Goal: Go to known website: Go to known website

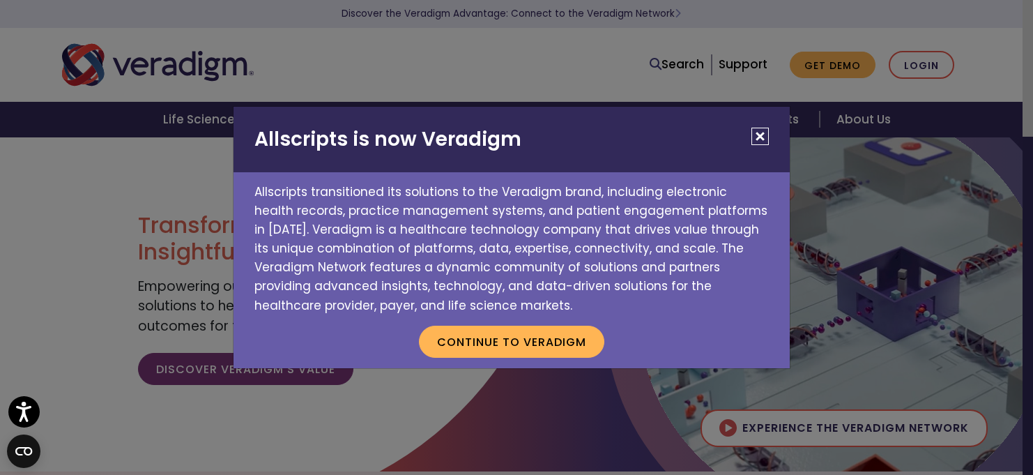
click at [763, 135] on h2 "Allscripts is now Veradigm" at bounding box center [511, 140] width 556 height 66
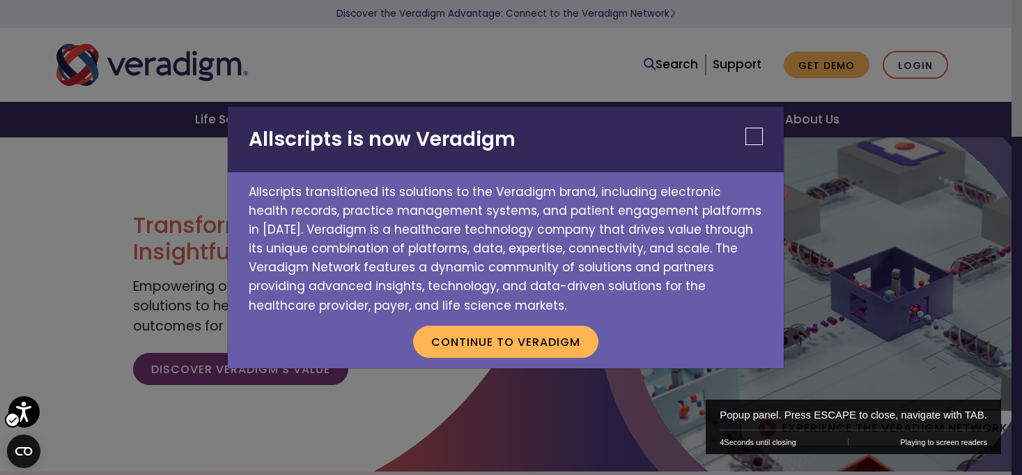
click at [926, 65] on div "Allscripts is now Veradigm Allscripts transitioned its solutions to the Veradig…" at bounding box center [511, 237] width 1022 height 475
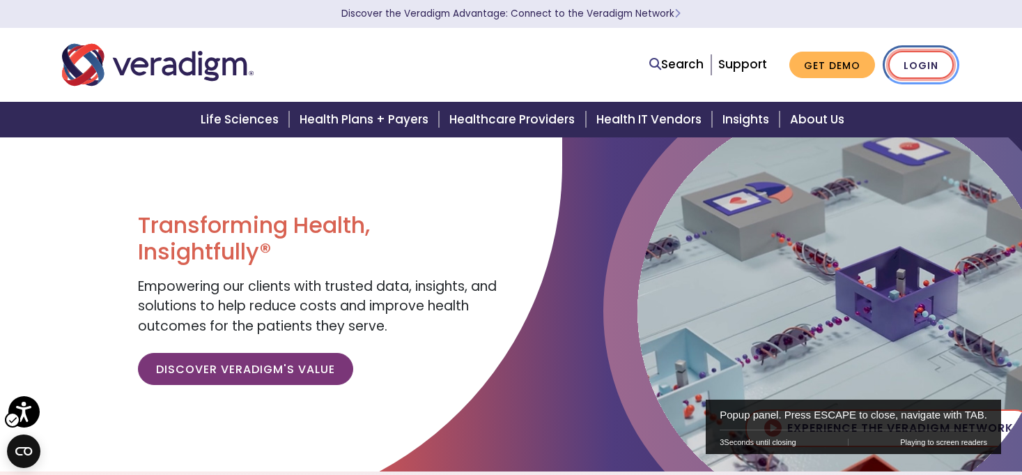
click at [908, 59] on link "Login" at bounding box center [922, 65] width 66 height 29
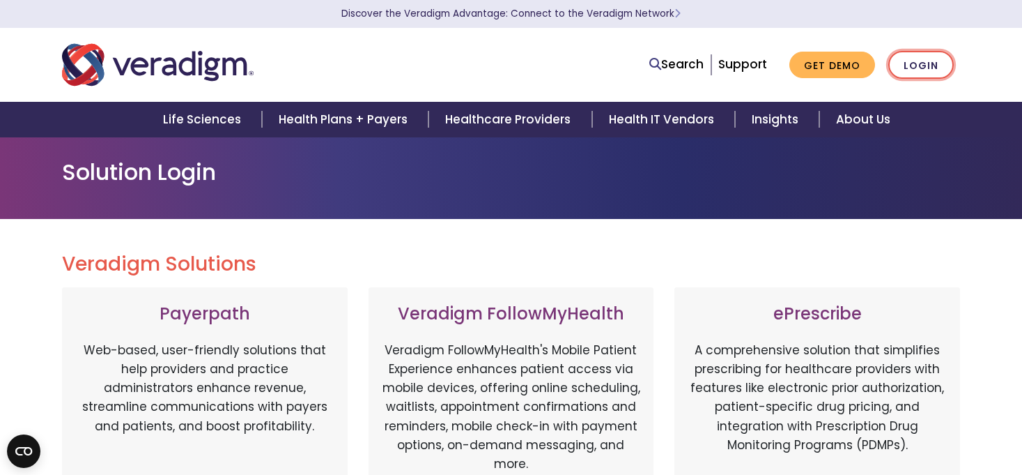
click at [908, 59] on link "Login" at bounding box center [922, 65] width 66 height 29
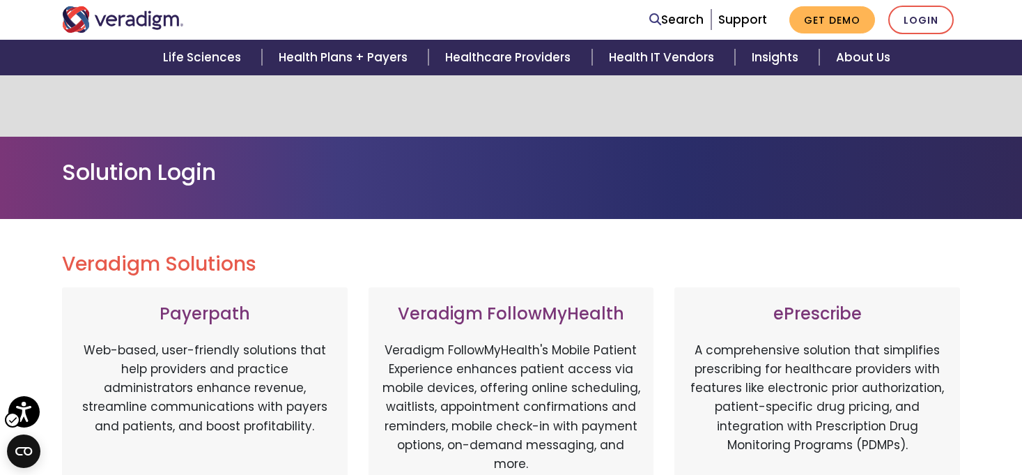
click at [662, 287] on div "Veradigm FollowMyHealth Veradigm FollowMyHealth's Mobile Patient Experience enh…" at bounding box center [511, 416] width 307 height 259
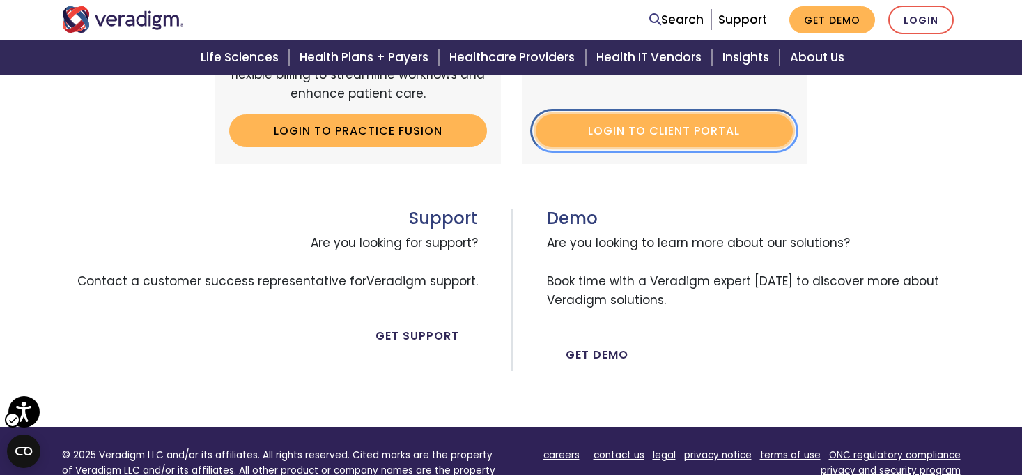
click at [659, 130] on link "Login to Client Portal | New Window" at bounding box center [665, 130] width 258 height 32
